Goal: Contribute content: Add original content to the website for others to see

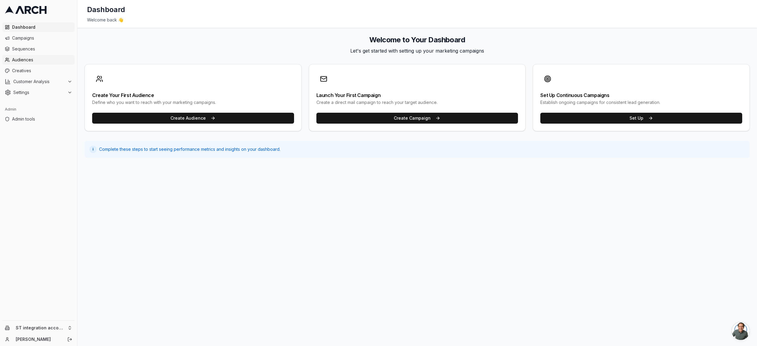
click at [38, 59] on span "Audiences" at bounding box center [42, 60] width 60 height 6
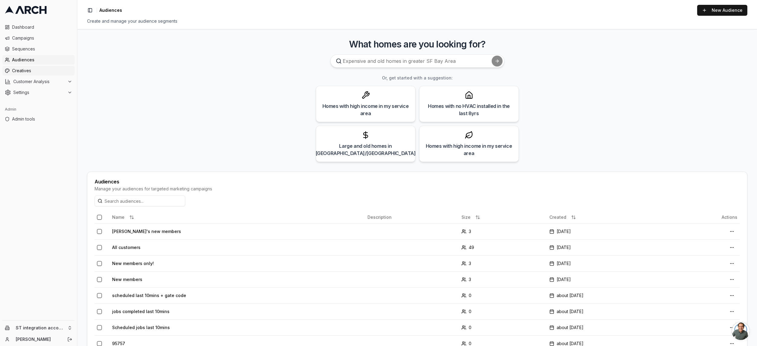
click at [31, 72] on span "Creatives" at bounding box center [42, 71] width 60 height 6
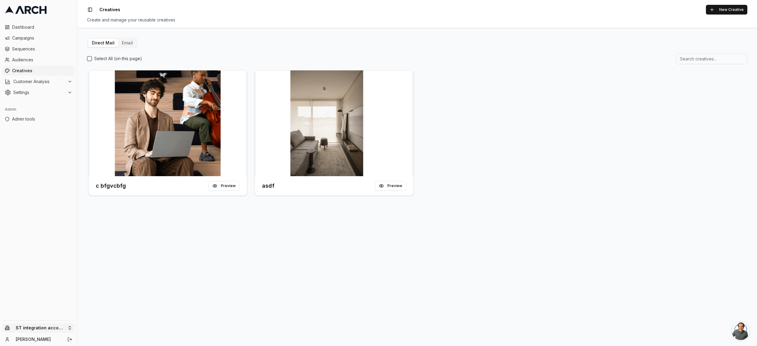
click at [64, 328] on html "Dashboard Campaigns Sequences Audiences Creatives Customer Analysis Settings Ad…" at bounding box center [378, 173] width 757 height 346
click at [121, 249] on div "Arch" at bounding box center [112, 248] width 67 height 10
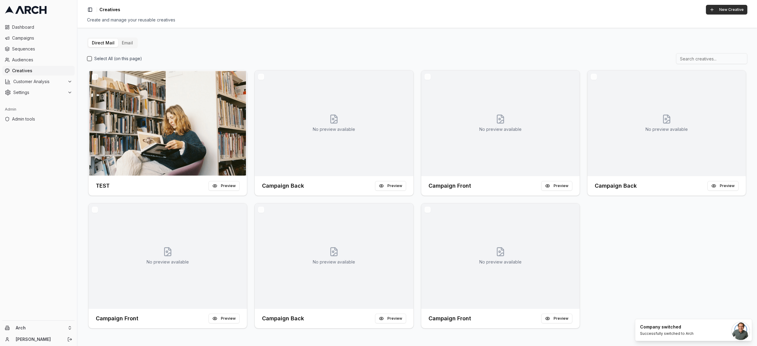
click at [733, 11] on button "New Creative" at bounding box center [726, 10] width 41 height 10
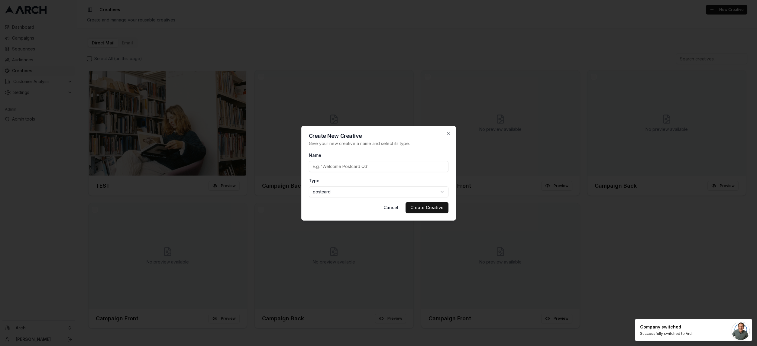
click at [394, 167] on input "Name" at bounding box center [379, 166] width 140 height 11
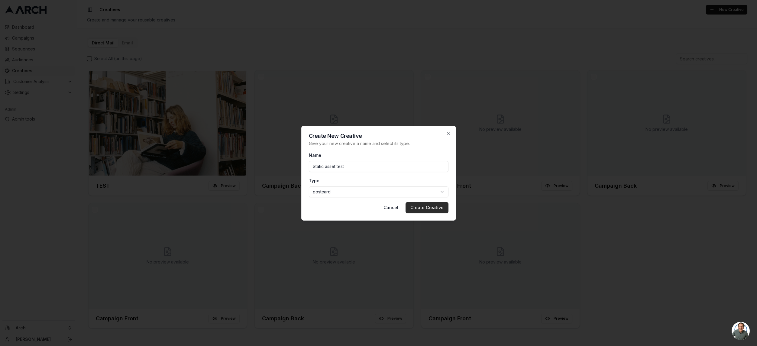
type input "Static asset test"
click at [431, 207] on button "Create Creative" at bounding box center [427, 207] width 43 height 11
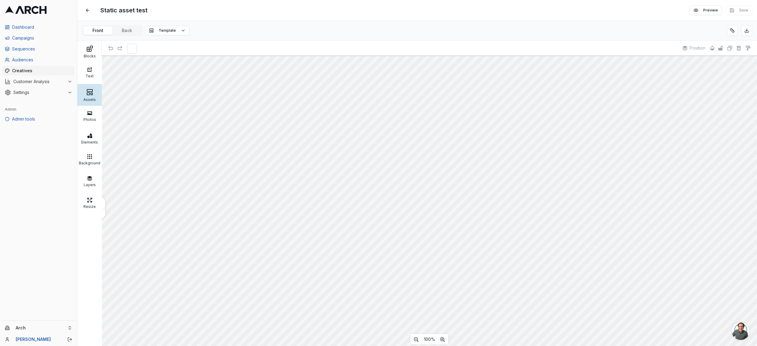
click at [92, 91] on rect at bounding box center [89, 90] width 5 height 2
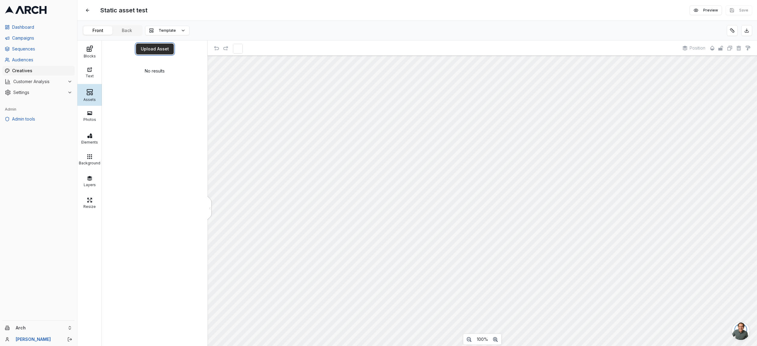
click at [160, 47] on button "Upload Asset" at bounding box center [155, 49] width 38 height 11
click at [154, 49] on button "Upload Asset" at bounding box center [155, 49] width 38 height 11
click at [118, 72] on div at bounding box center [129, 75] width 45 height 11
click at [112, 70] on div at bounding box center [129, 75] width 45 height 11
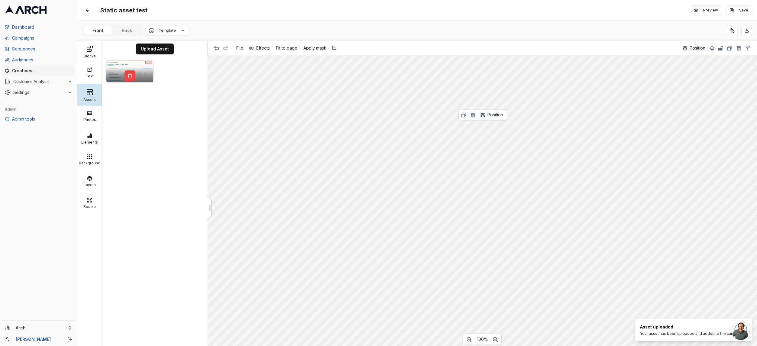
click at [112, 70] on div at bounding box center [129, 75] width 45 height 11
